Goal: Navigation & Orientation: Find specific page/section

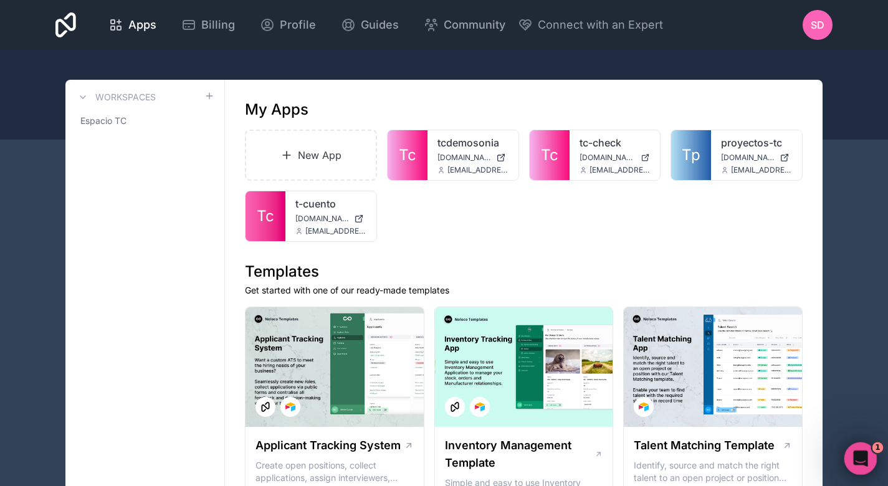
click at [865, 447] on div "Open Intercom Messenger" at bounding box center [858, 456] width 41 height 41
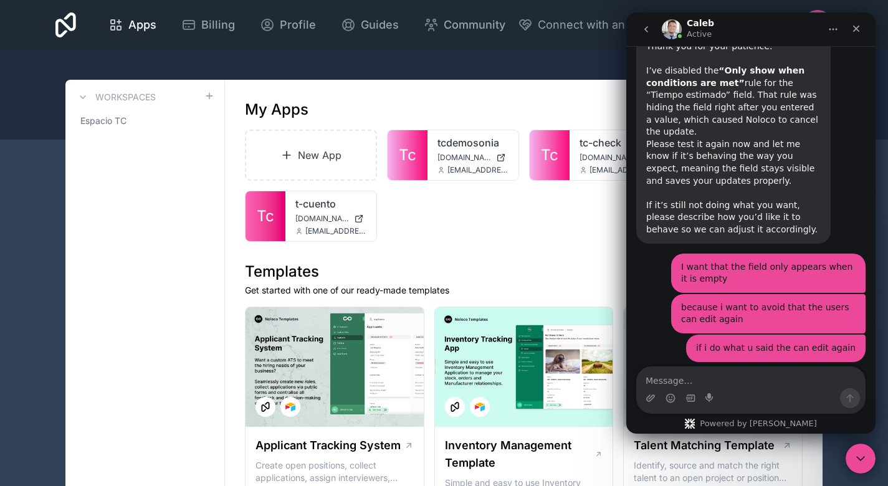
scroll to position [1551, 0]
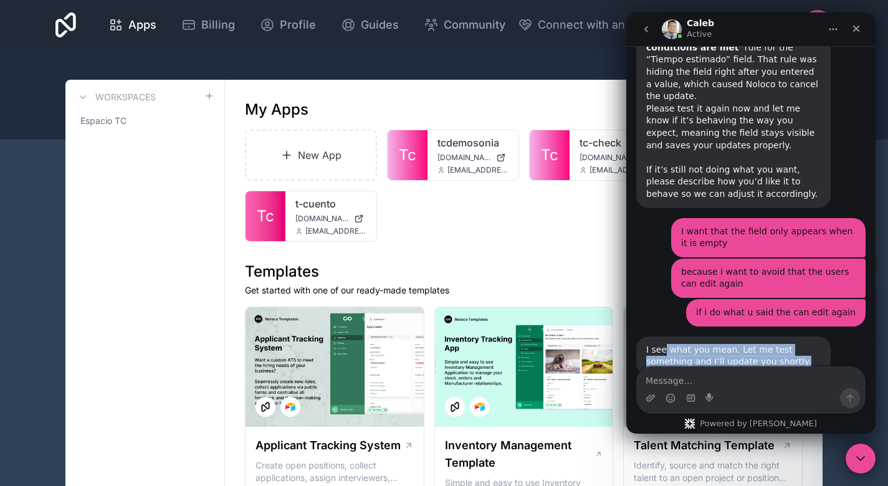
drag, startPoint x: 664, startPoint y: 311, endPoint x: 775, endPoint y: 327, distance: 112.1
click at [775, 344] on div "I see what you mean. Let me test something and I’ll update you shortly." at bounding box center [733, 356] width 175 height 24
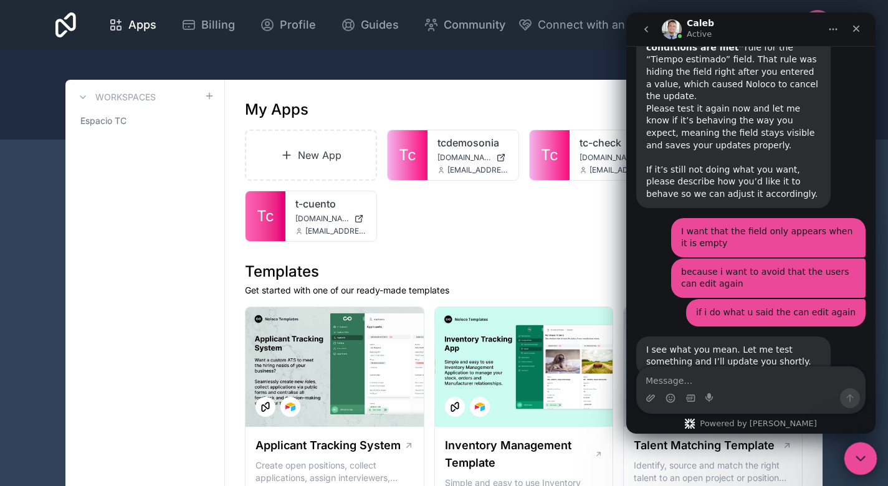
click at [866, 451] on div "Close Intercom Messenger" at bounding box center [859, 457] width 30 height 30
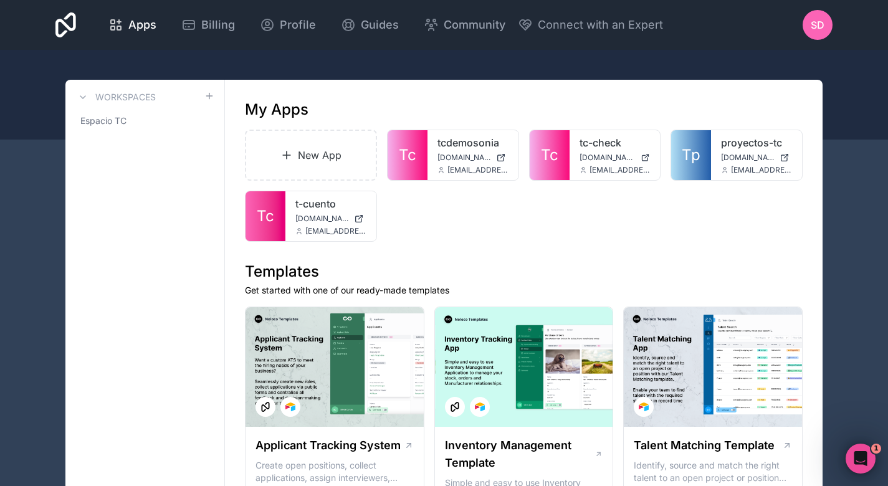
click at [0, 0] on icon at bounding box center [0, 0] width 0 height 0
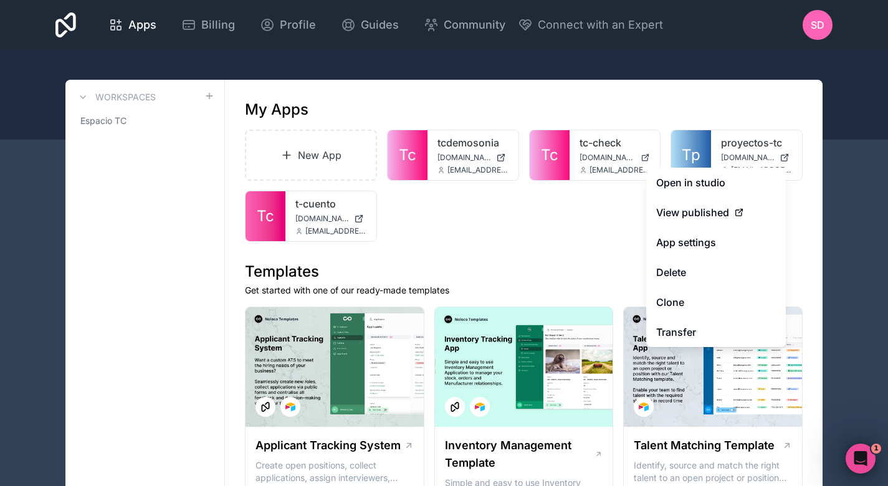
click at [734, 180] on link "Open in studio" at bounding box center [716, 183] width 140 height 30
